Goal: Task Accomplishment & Management: Use online tool/utility

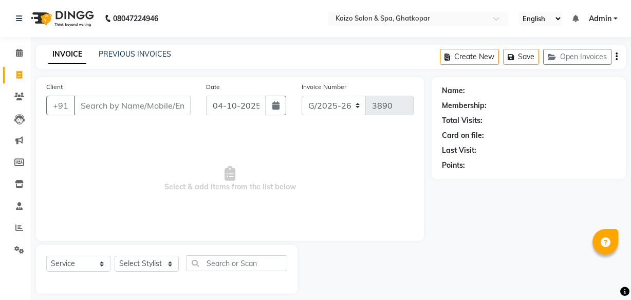
select select "service"
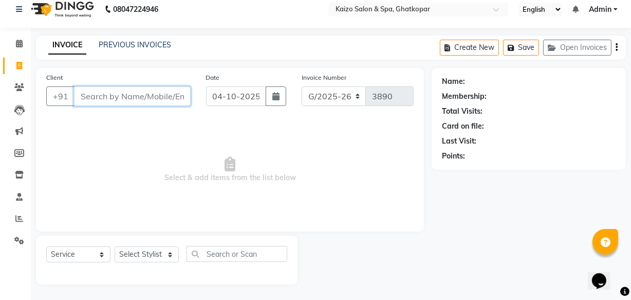
paste input "[PERSON_NAME] 8095677702"
click at [82, 101] on input "[PERSON_NAME] 8095677702" at bounding box center [106, 96] width 64 height 20
type input "8095677702"
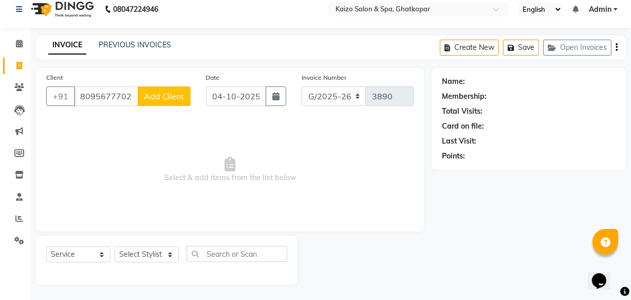
scroll to position [0, 0]
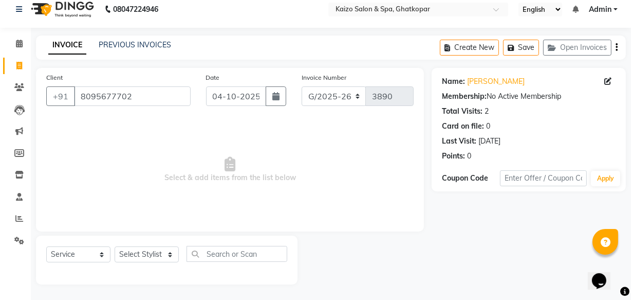
click at [140, 174] on span "Select & add items from the list below" at bounding box center [230, 169] width 368 height 103
click at [138, 258] on select "Select Stylist [PERSON_NAME] ANJALI [PERSON_NAME] [PERSON_NAME] Front Desk [PER…" at bounding box center [147, 254] width 64 height 16
select select "79457"
click at [115, 246] on select "Select Stylist [PERSON_NAME] ANJALI [PERSON_NAME] [PERSON_NAME] Front Desk [PER…" at bounding box center [147, 254] width 64 height 16
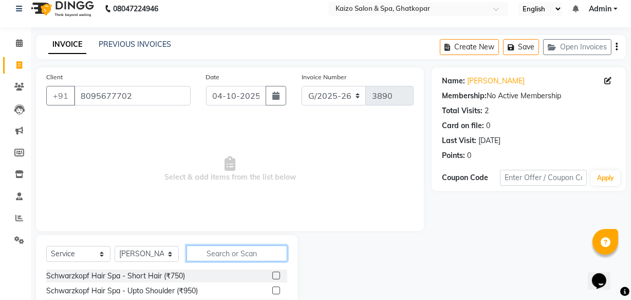
click at [226, 251] on input "text" at bounding box center [237, 253] width 101 height 16
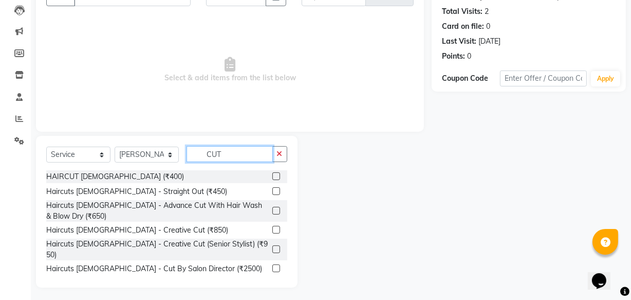
scroll to position [113, 0]
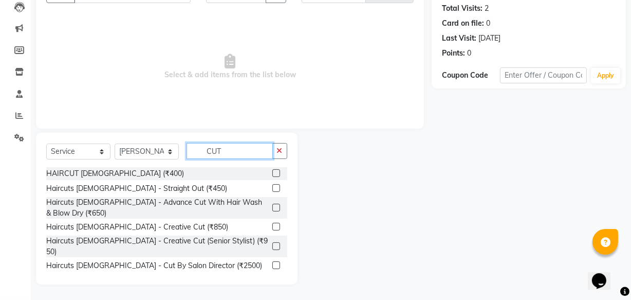
type input "CUT"
click at [273, 172] on label at bounding box center [277, 173] width 8 height 8
click at [273, 172] on input "checkbox" at bounding box center [276, 173] width 7 height 7
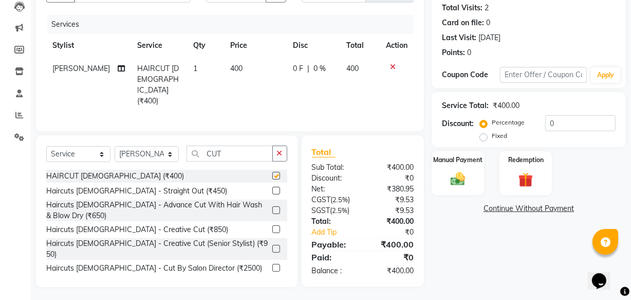
checkbox input "false"
click at [454, 184] on img at bounding box center [458, 178] width 25 height 17
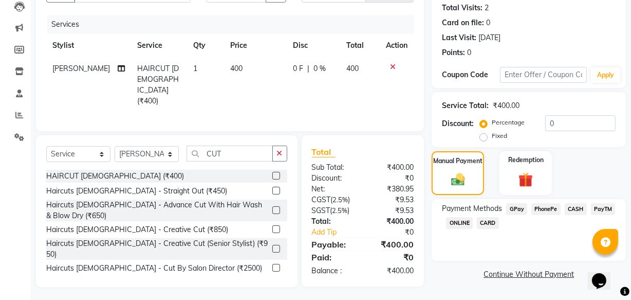
click at [551, 209] on span "PhonePe" at bounding box center [546, 209] width 29 height 12
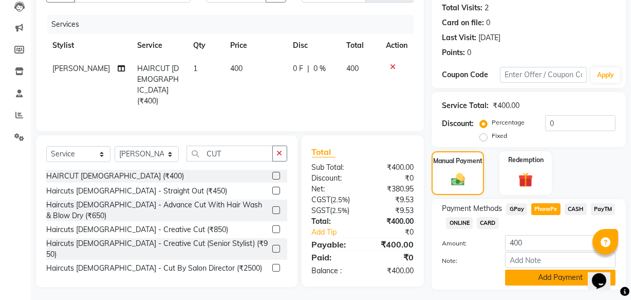
click at [537, 277] on button "Add Payment" at bounding box center [560, 277] width 111 height 16
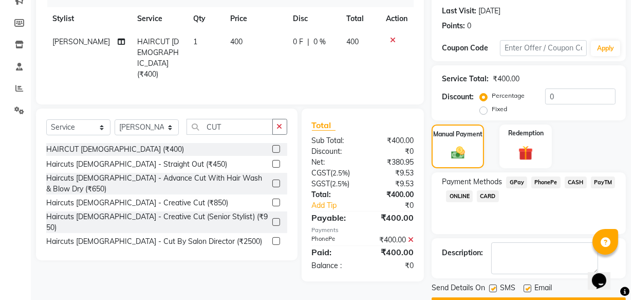
scroll to position [168, 0]
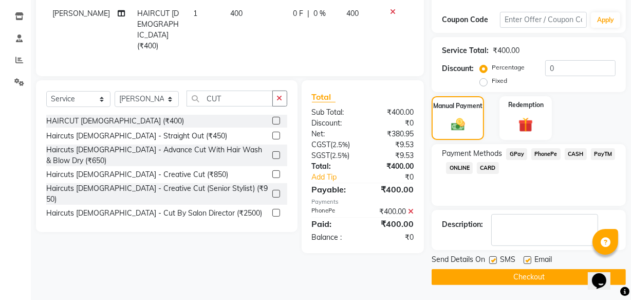
click at [530, 282] on button "Checkout" at bounding box center [529, 277] width 194 height 16
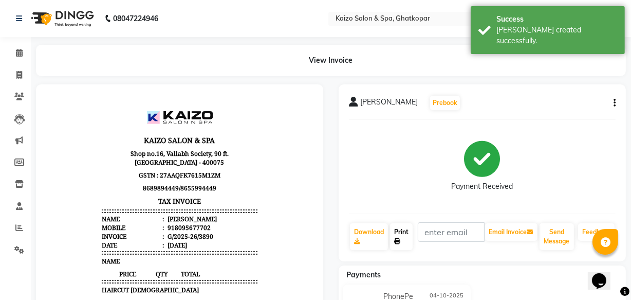
click at [401, 235] on link "Print" at bounding box center [401, 236] width 23 height 27
select select "service"
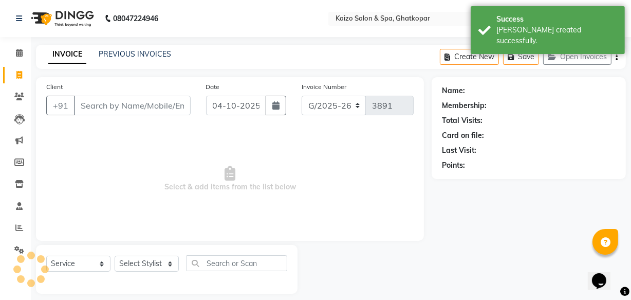
scroll to position [10, 0]
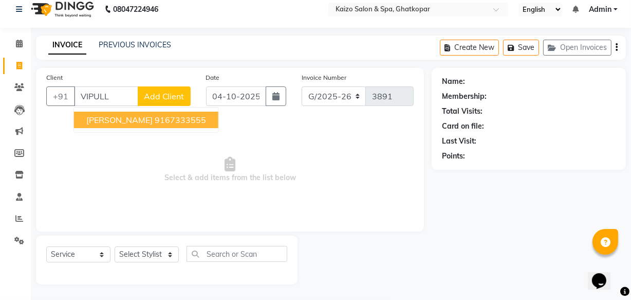
click at [113, 118] on span "[PERSON_NAME]" at bounding box center [119, 120] width 66 height 10
type input "9167333555"
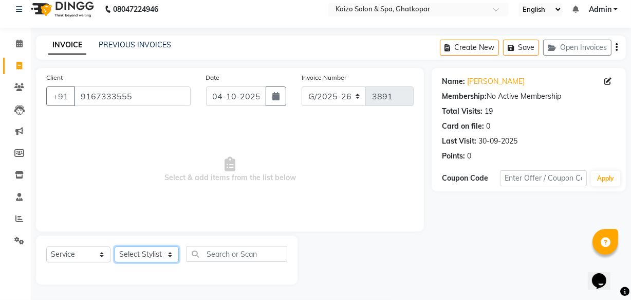
click at [146, 251] on select "Select Stylist [PERSON_NAME] ANJALI [PERSON_NAME] [PERSON_NAME] Front Desk [PER…" at bounding box center [147, 254] width 64 height 16
select select "8836"
click at [115, 246] on select "Select Stylist [PERSON_NAME] ANJALI [PERSON_NAME] [PERSON_NAME] Front Desk [PER…" at bounding box center [147, 254] width 64 height 16
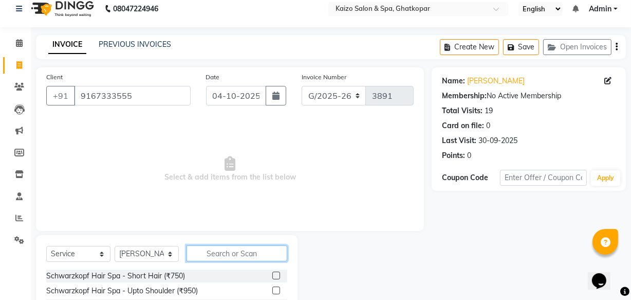
click at [240, 260] on input "text" at bounding box center [237, 253] width 101 height 16
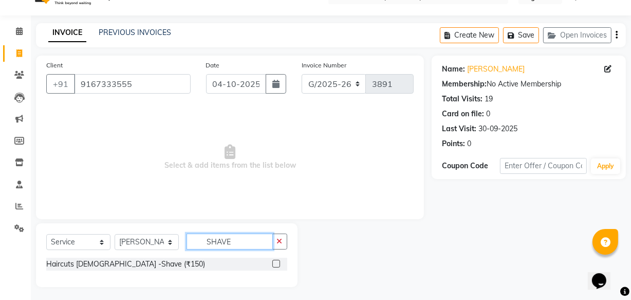
scroll to position [25, 0]
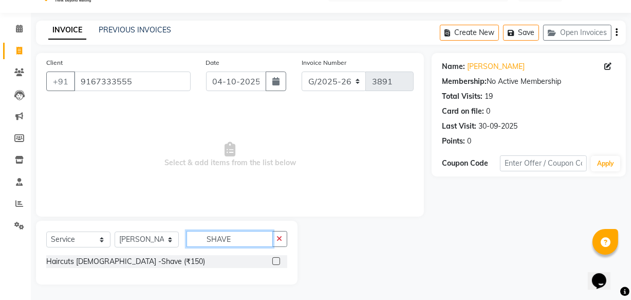
type input "SHAVE"
click at [276, 256] on div at bounding box center [280, 261] width 15 height 13
drag, startPoint x: 274, startPoint y: 260, endPoint x: 298, endPoint y: 240, distance: 31.4
click at [274, 260] on label at bounding box center [277, 261] width 8 height 8
click at [274, 260] on input "checkbox" at bounding box center [276, 261] width 7 height 7
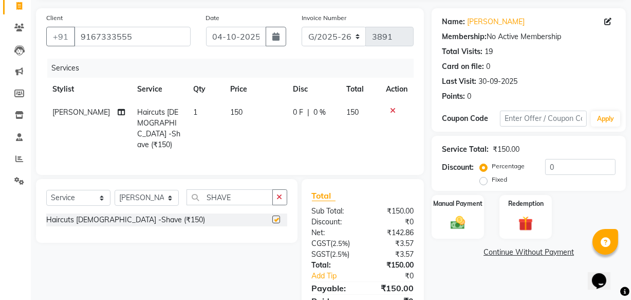
checkbox input "false"
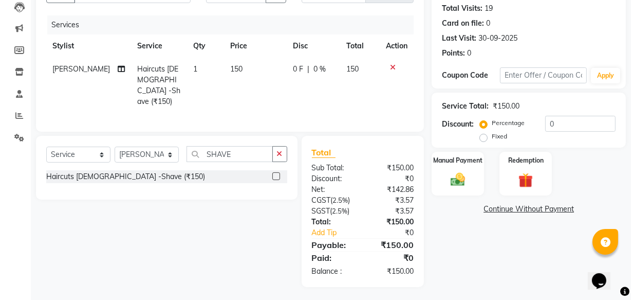
click at [291, 81] on td "0 F | 0 %" at bounding box center [313, 86] width 53 height 56
select select "8836"
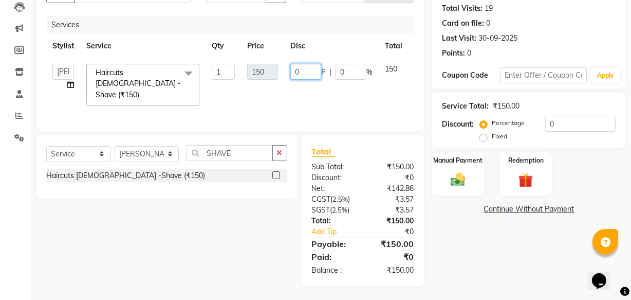
click at [304, 77] on input "0" at bounding box center [306, 72] width 31 height 16
type input "1"
type input "50"
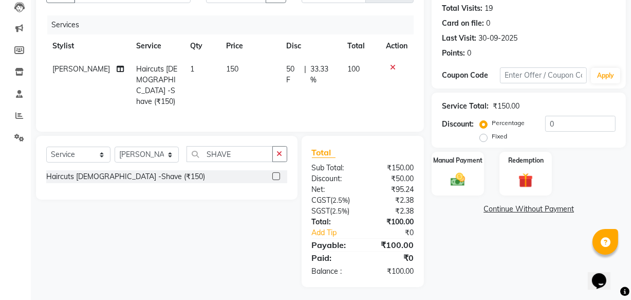
click at [303, 82] on td "50 F | 33.33 %" at bounding box center [310, 86] width 61 height 56
select select "8836"
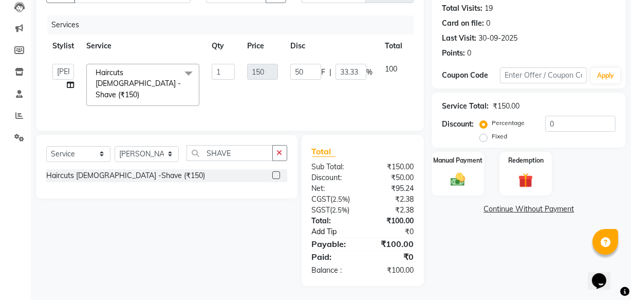
click at [325, 226] on link "Add Tip" at bounding box center [338, 231] width 68 height 11
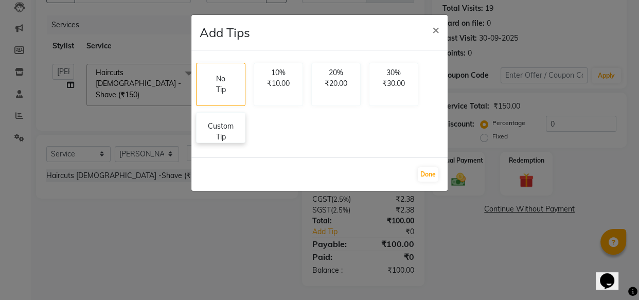
click at [210, 124] on p "Custom Tip" at bounding box center [221, 132] width 36 height 22
select select "8836"
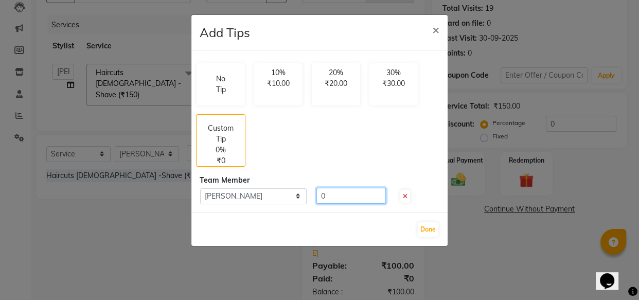
click at [334, 197] on input "0" at bounding box center [350, 196] width 69 height 16
type input "100"
click at [436, 235] on div "Done" at bounding box center [319, 228] width 256 height 33
click at [434, 227] on button "Done" at bounding box center [428, 229] width 21 height 14
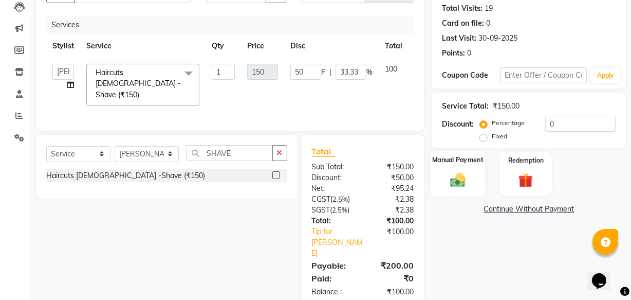
click at [462, 175] on img at bounding box center [458, 179] width 25 height 17
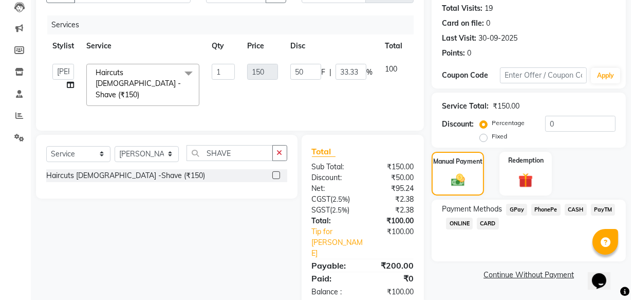
drag, startPoint x: 552, startPoint y: 206, endPoint x: 542, endPoint y: 228, distance: 23.7
click at [552, 206] on span "PhonePe" at bounding box center [546, 210] width 29 height 12
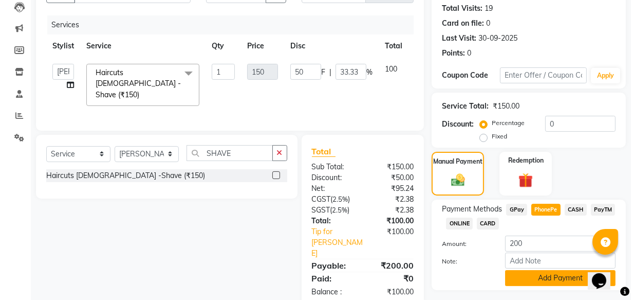
click at [540, 283] on button "Add Payment" at bounding box center [560, 278] width 111 height 16
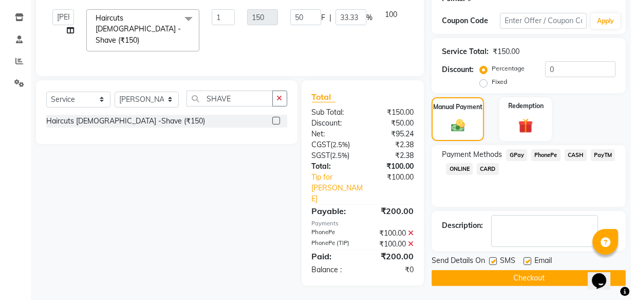
scroll to position [168, 0]
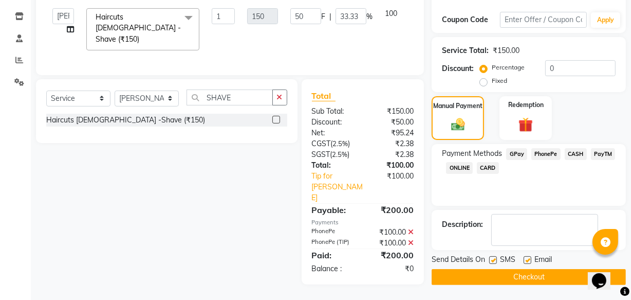
click at [532, 276] on button "Checkout" at bounding box center [529, 277] width 194 height 16
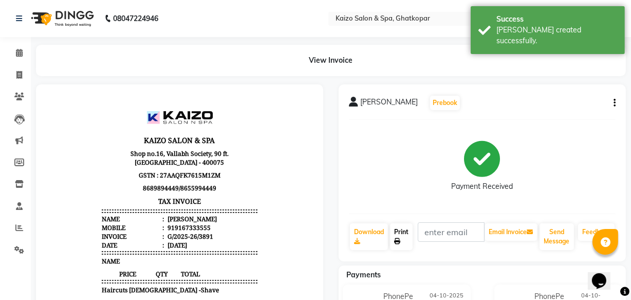
click at [397, 233] on link "Print" at bounding box center [401, 236] width 23 height 27
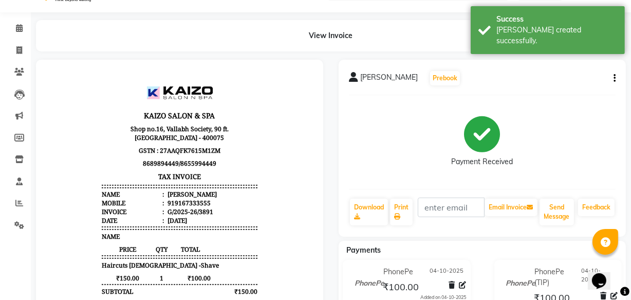
scroll to position [46, 0]
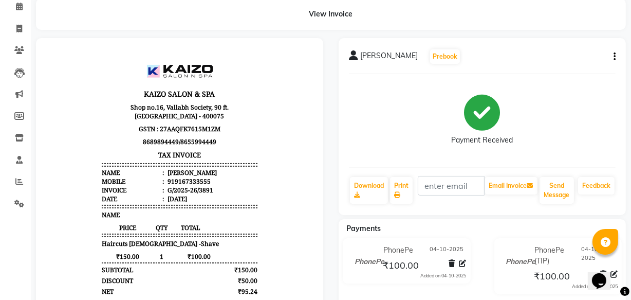
select select "service"
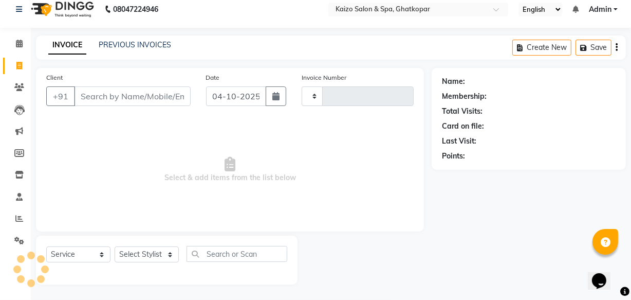
type input "3892"
select select "3500"
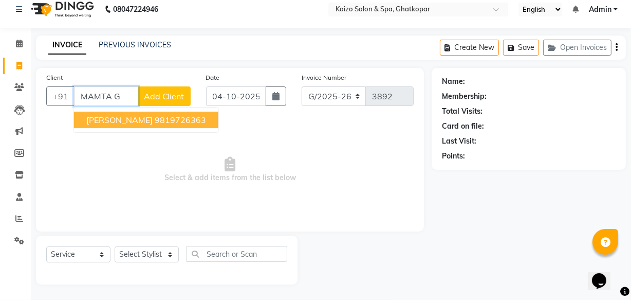
click at [128, 118] on span "[PERSON_NAME]" at bounding box center [119, 120] width 66 height 10
type input "9819726363"
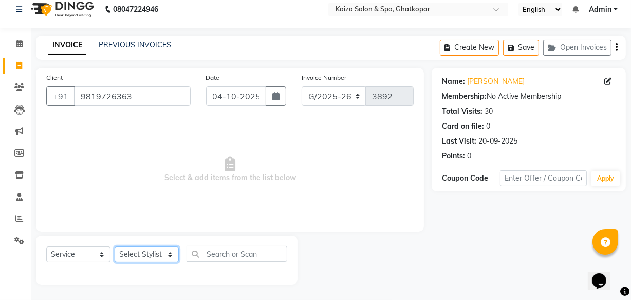
click at [126, 250] on select "Select Stylist [PERSON_NAME] ANJALI [PERSON_NAME] [PERSON_NAME] Front Desk [PER…" at bounding box center [147, 254] width 64 height 16
select select "43012"
click at [115, 246] on select "Select Stylist [PERSON_NAME] ANJALI [PERSON_NAME] [PERSON_NAME] Front Desk [PER…" at bounding box center [147, 254] width 64 height 16
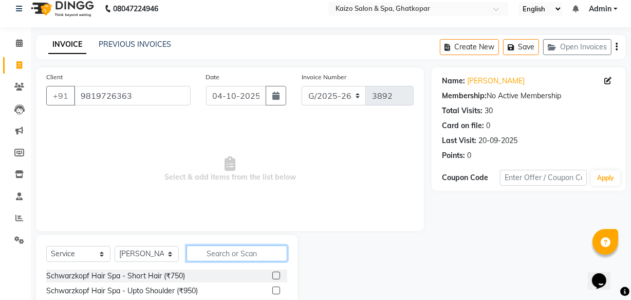
click at [229, 256] on input "text" at bounding box center [237, 253] width 101 height 16
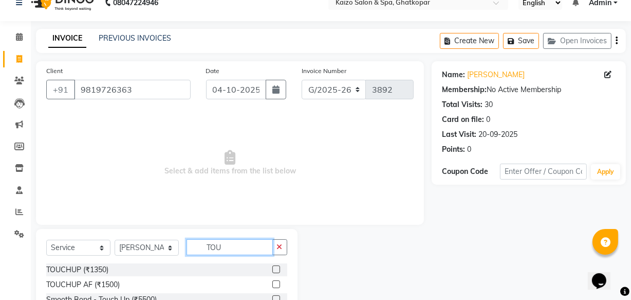
scroll to position [84, 0]
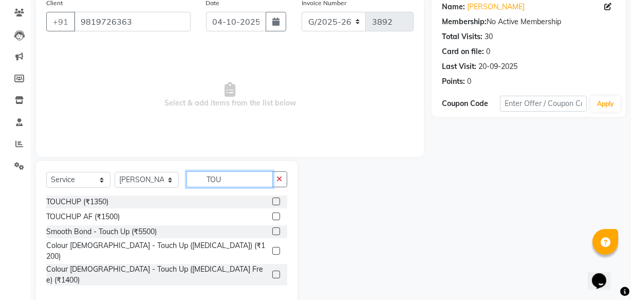
type input "TOU"
click at [273, 247] on label at bounding box center [277, 251] width 8 height 8
click at [273, 248] on input "checkbox" at bounding box center [276, 251] width 7 height 7
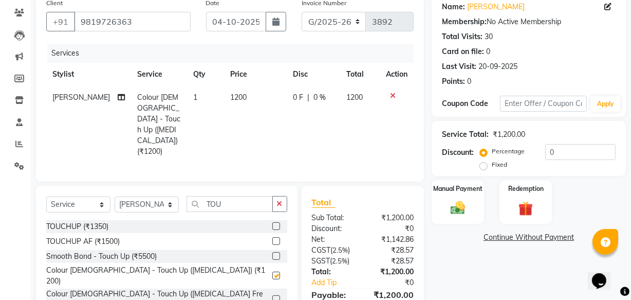
checkbox input "false"
click at [230, 96] on span "1200" at bounding box center [238, 97] width 16 height 9
select select "43012"
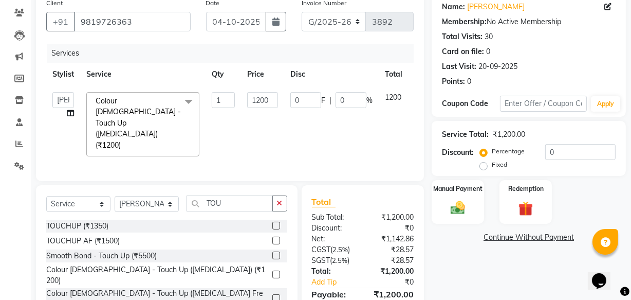
click at [231, 98] on input "1" at bounding box center [223, 100] width 23 height 16
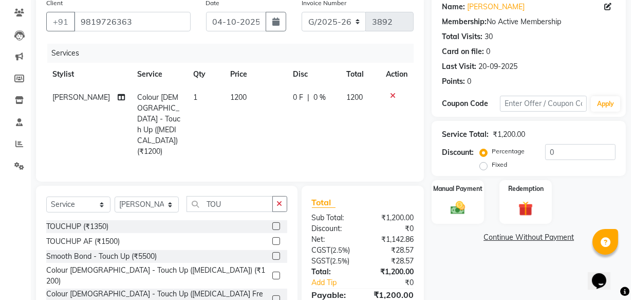
click at [256, 99] on td "1200" at bounding box center [255, 124] width 63 height 77
select select "43012"
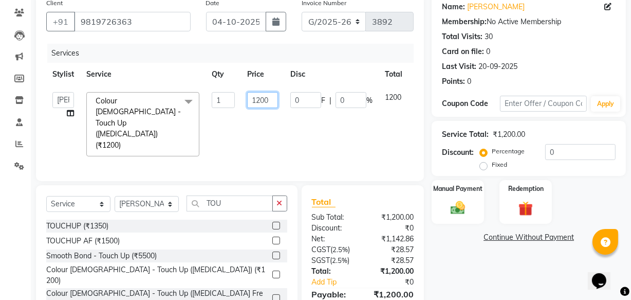
click at [256, 99] on input "1200" at bounding box center [262, 100] width 31 height 16
type input "2800"
drag, startPoint x: 259, startPoint y: 120, endPoint x: 263, endPoint y: 123, distance: 5.3
click at [259, 121] on td "2800" at bounding box center [262, 124] width 43 height 77
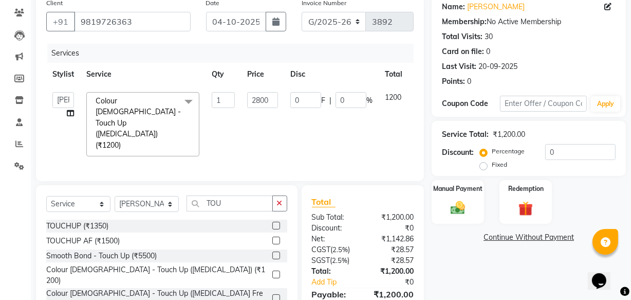
select select "43012"
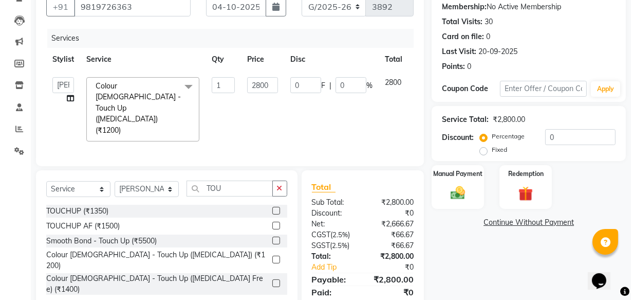
scroll to position [112, 0]
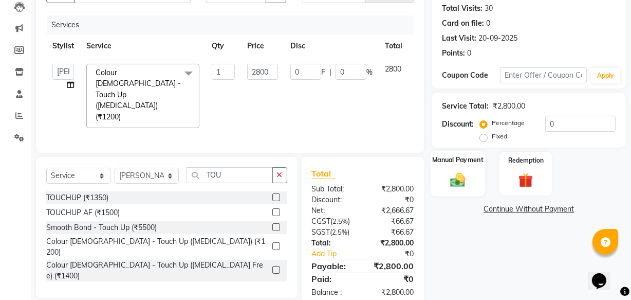
click at [470, 179] on img at bounding box center [458, 179] width 25 height 17
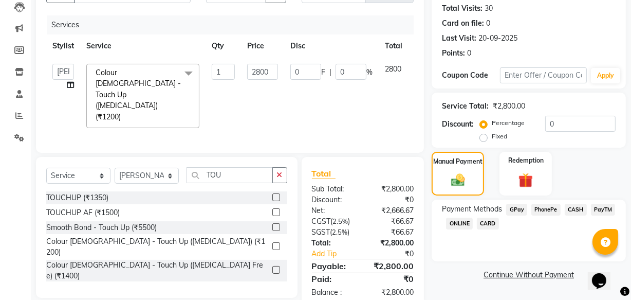
click at [546, 208] on span "PhonePe" at bounding box center [546, 210] width 29 height 12
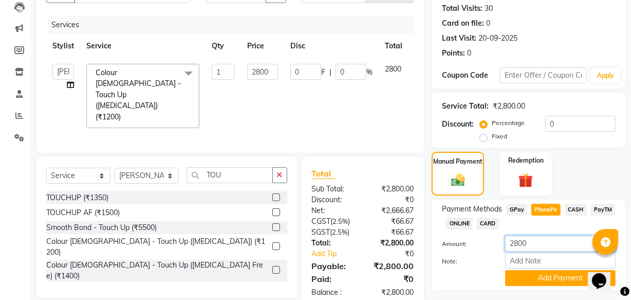
click at [510, 241] on input "2800" at bounding box center [560, 243] width 111 height 16
click at [514, 243] on input "2800" at bounding box center [560, 243] width 111 height 16
type input "800"
click at [535, 278] on button "Add Payment" at bounding box center [560, 278] width 111 height 16
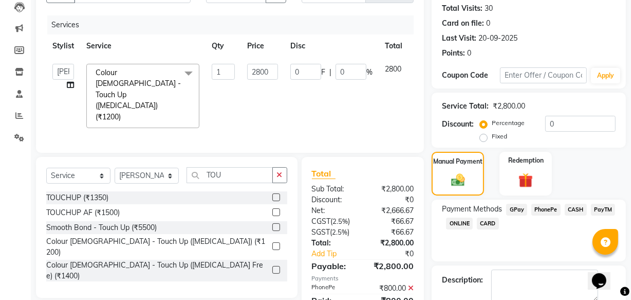
scroll to position [168, 0]
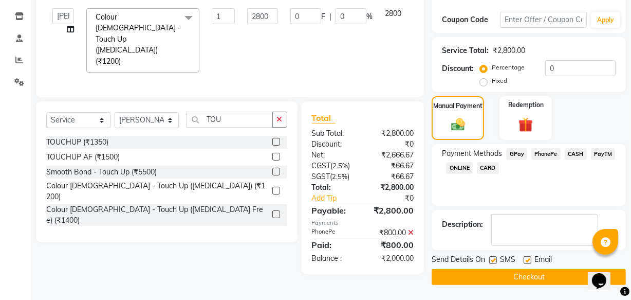
click at [576, 156] on span "CASH" at bounding box center [576, 154] width 22 height 12
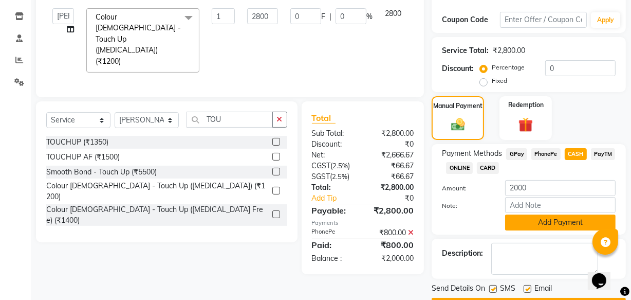
click at [555, 223] on button "Add Payment" at bounding box center [560, 222] width 111 height 16
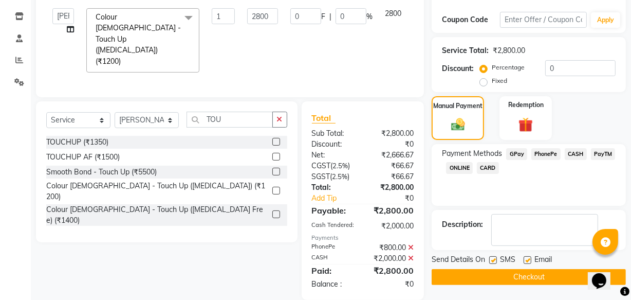
click at [500, 277] on button "Checkout" at bounding box center [529, 277] width 194 height 16
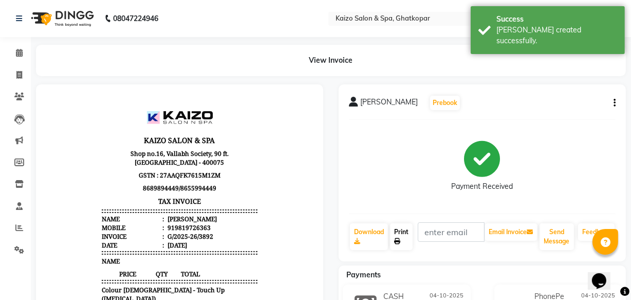
click at [401, 236] on link "Print" at bounding box center [401, 236] width 23 height 27
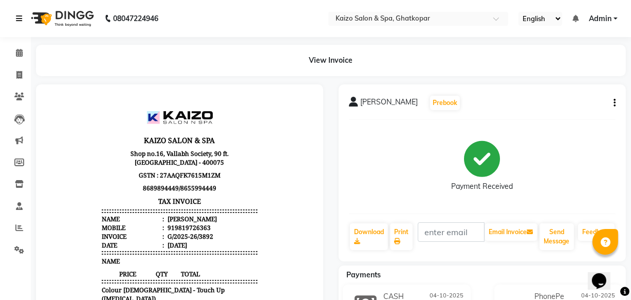
select select "service"
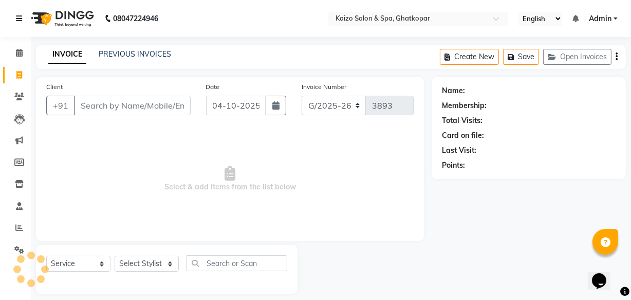
scroll to position [10, 0]
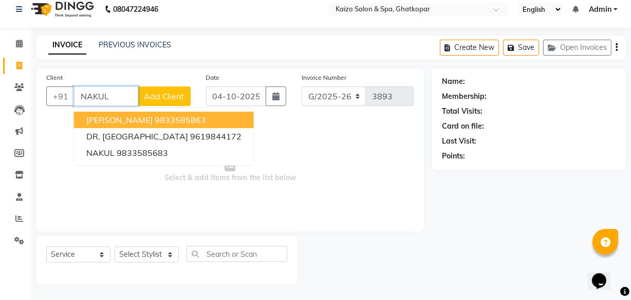
drag, startPoint x: 98, startPoint y: 116, endPoint x: 103, endPoint y: 117, distance: 5.2
click at [98, 116] on span "[PERSON_NAME]" at bounding box center [119, 120] width 66 height 10
type input "9833585863"
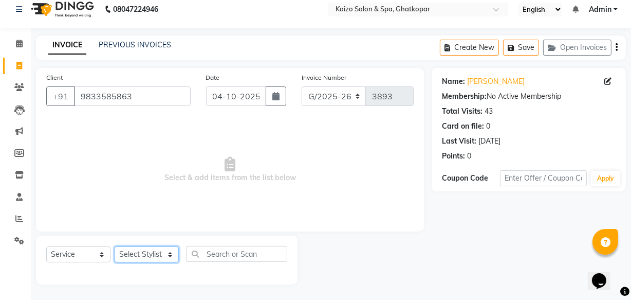
click at [133, 253] on select "Select Stylist [PERSON_NAME] ANJALI [PERSON_NAME] [PERSON_NAME] Front Desk [PER…" at bounding box center [147, 254] width 64 height 16
select select "79457"
click at [115, 246] on select "Select Stylist [PERSON_NAME] ANJALI [PERSON_NAME] [PERSON_NAME] Front Desk [PER…" at bounding box center [147, 254] width 64 height 16
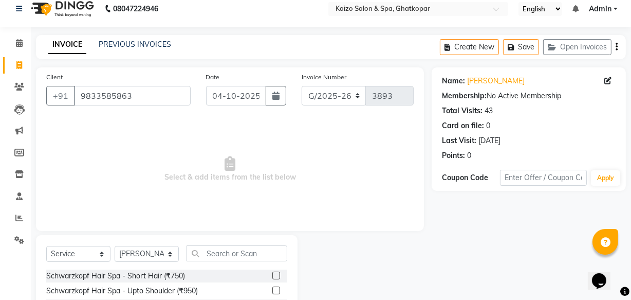
click at [214, 256] on input "text" at bounding box center [237, 253] width 101 height 16
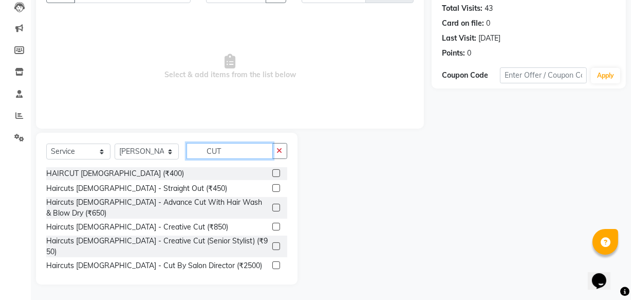
scroll to position [113, 0]
type input "CUT"
click at [273, 169] on label at bounding box center [277, 173] width 8 height 8
click at [273, 170] on input "checkbox" at bounding box center [276, 173] width 7 height 7
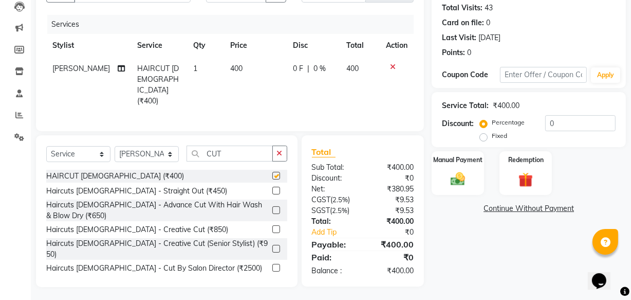
checkbox input "false"
click at [457, 170] on img at bounding box center [458, 178] width 25 height 17
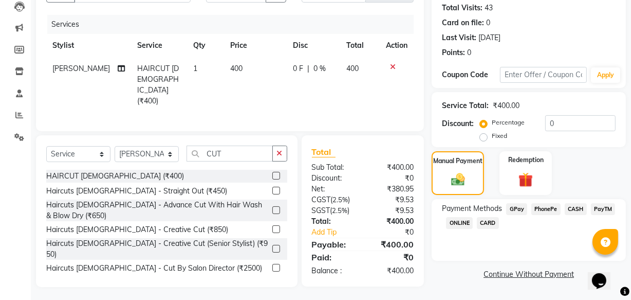
drag, startPoint x: 488, startPoint y: 221, endPoint x: 495, endPoint y: 226, distance: 8.8
click at [488, 220] on span "CARD" at bounding box center [488, 223] width 22 height 12
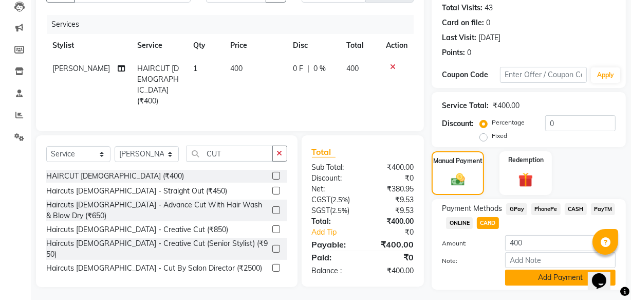
click at [555, 277] on button "Add Payment" at bounding box center [560, 277] width 111 height 16
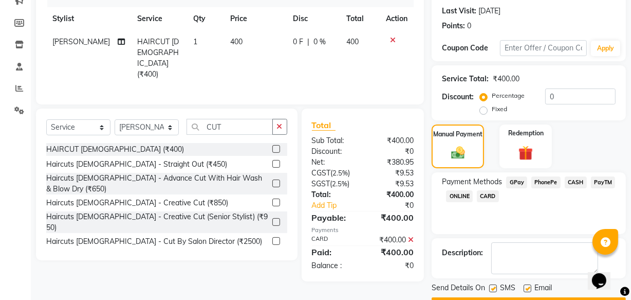
scroll to position [168, 0]
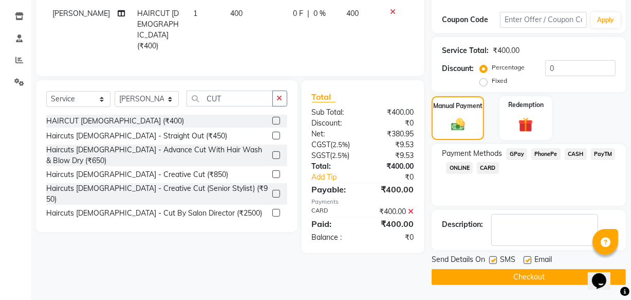
click at [516, 271] on button "Checkout" at bounding box center [529, 277] width 194 height 16
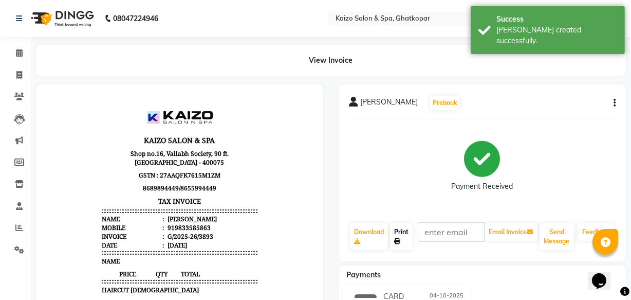
click at [392, 234] on link "Print" at bounding box center [401, 236] width 23 height 27
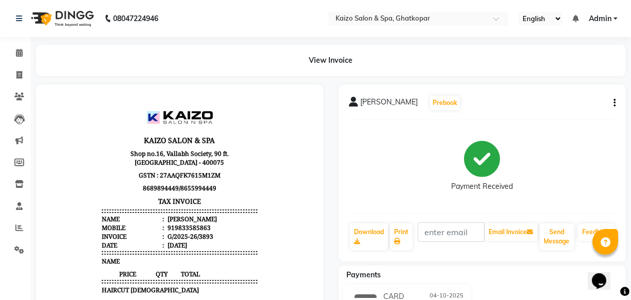
select select "service"
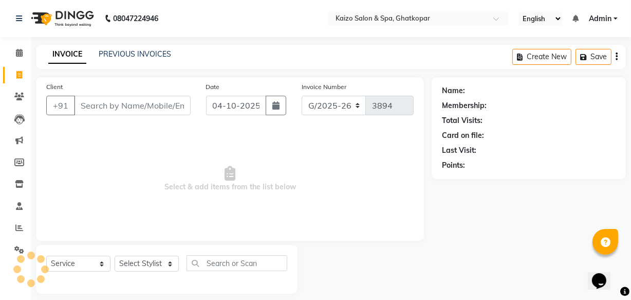
scroll to position [10, 0]
